Goal: Task Accomplishment & Management: Manage account settings

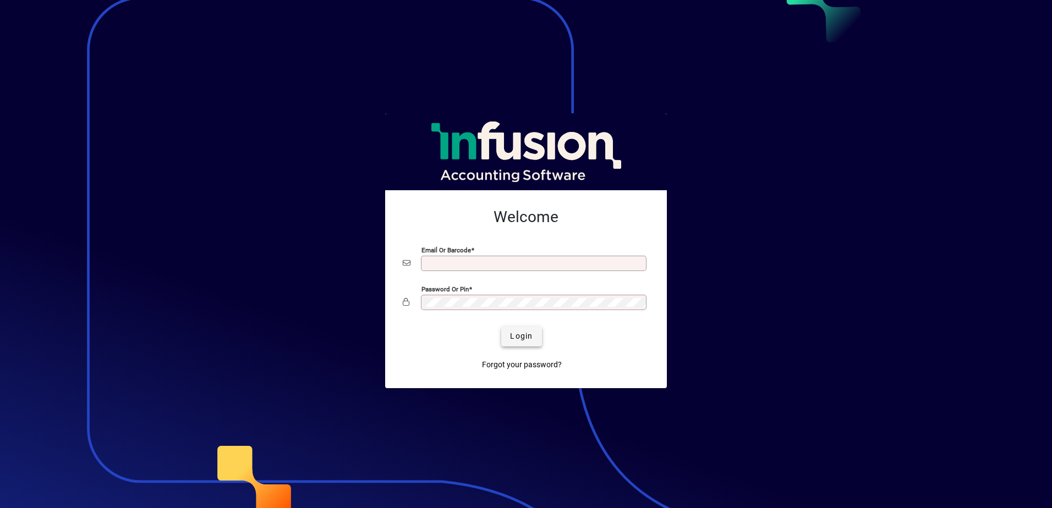
type input "**********"
click at [342, 125] on span "Login" at bounding box center [521, 337] width 23 height 12
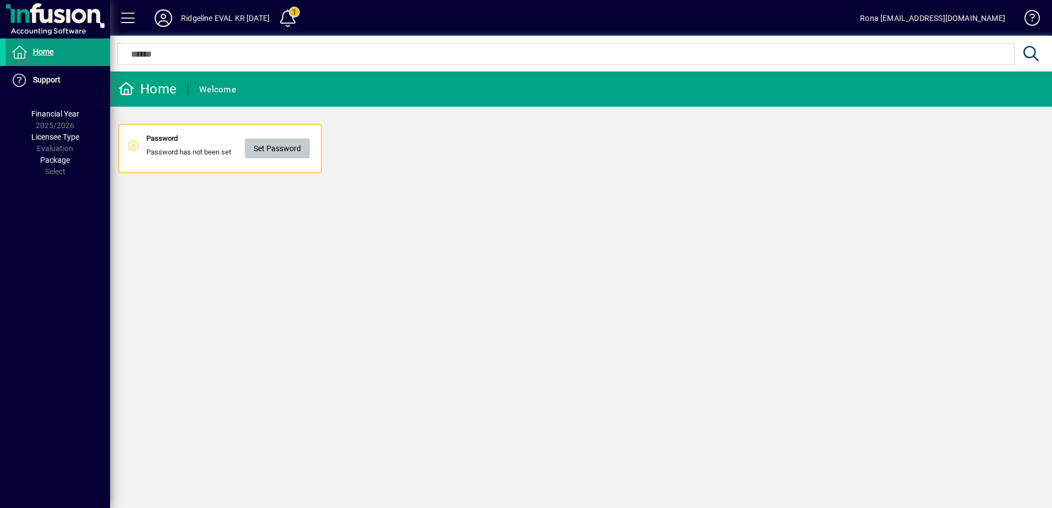
click at [272, 147] on span "Set Password" at bounding box center [277, 149] width 47 height 18
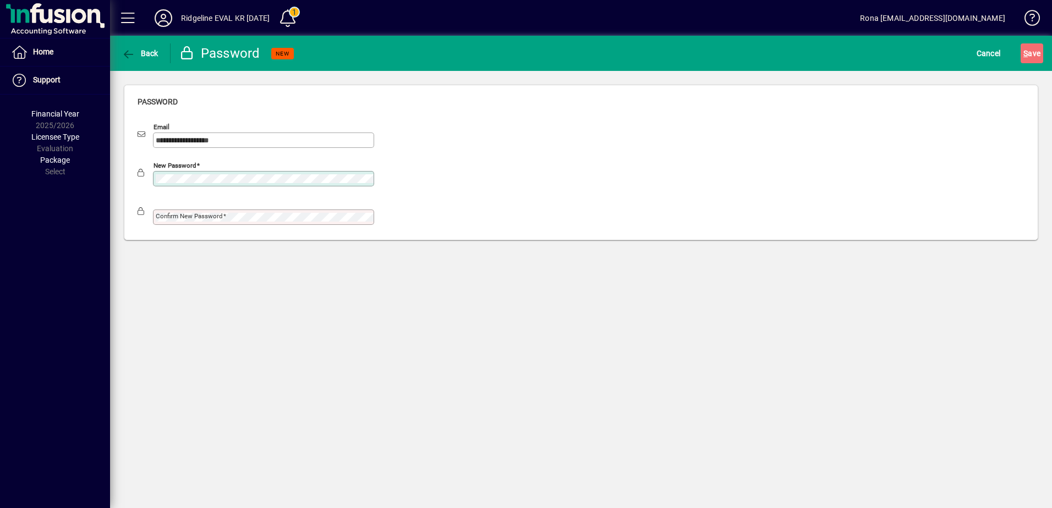
click at [364, 226] on div at bounding box center [256, 231] width 237 height 12
click at [320, 223] on div "Confirm new password" at bounding box center [263, 217] width 221 height 15
click at [1021, 43] on button "S ave" at bounding box center [1032, 53] width 23 height 20
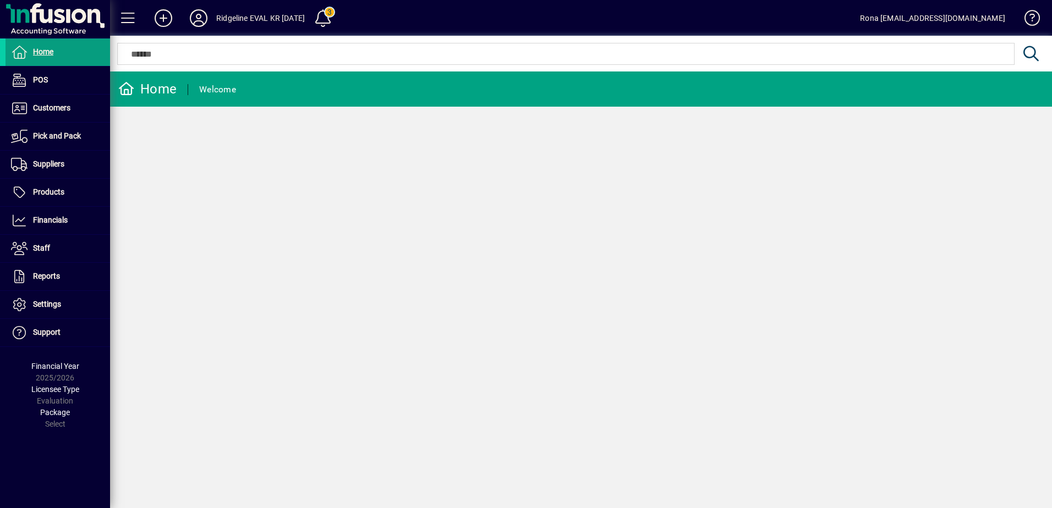
click at [285, 10] on div "Ridgeline EVAL KR 06MAR25" at bounding box center [260, 18] width 89 height 18
click at [285, 18] on div "Ridgeline EVAL KR 06MAR25" at bounding box center [260, 18] width 89 height 18
click at [195, 20] on icon at bounding box center [199, 18] width 22 height 18
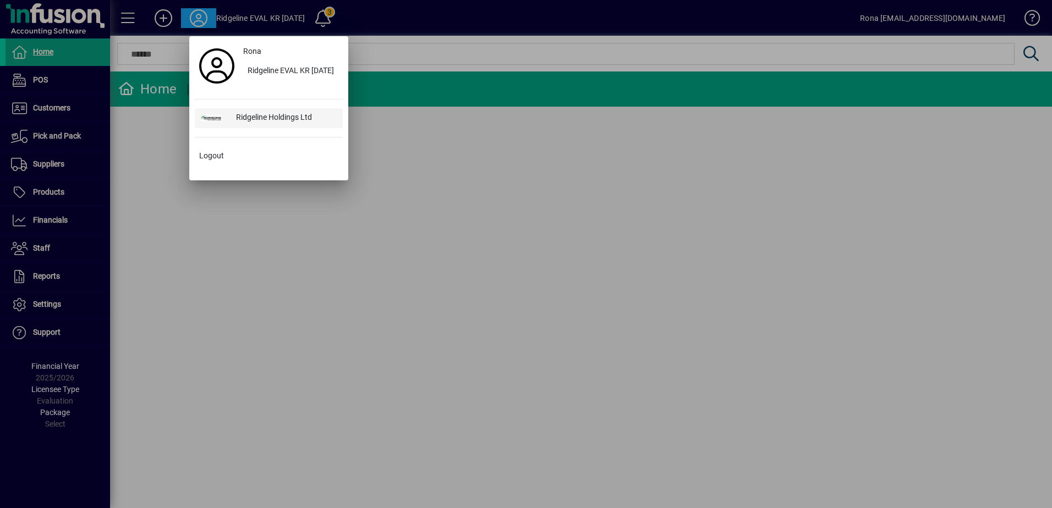
click at [270, 122] on div "Ridgeline Holdings Ltd" at bounding box center [285, 118] width 116 height 20
